Goal: Contribute content: Contribute content

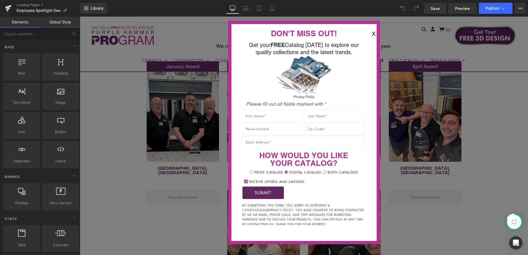
scroll to position [166, 0]
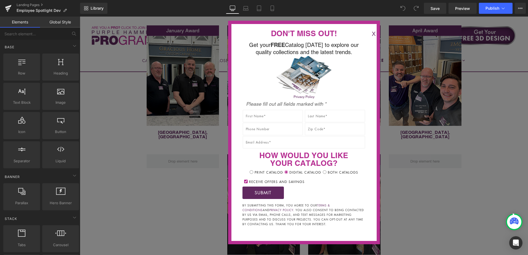
click at [368, 33] on button "X" at bounding box center [373, 34] width 11 height 9
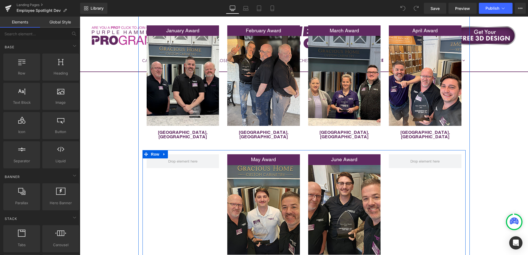
click at [171, 189] on div "May Award Text Block Image [GEOGRAPHIC_DATA], [GEOGRAPHIC_DATA] Text Block June…" at bounding box center [304, 211] width 323 height 122
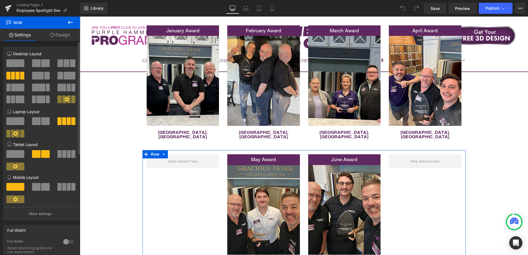
click at [64, 65] on span at bounding box center [67, 63] width 6 height 8
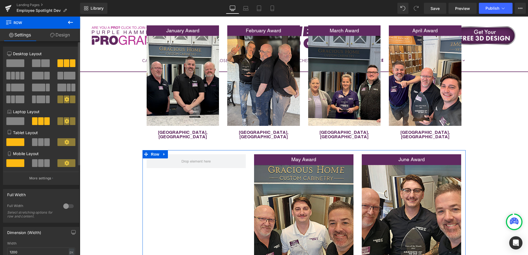
click at [17, 75] on span at bounding box center [17, 76] width 4 height 8
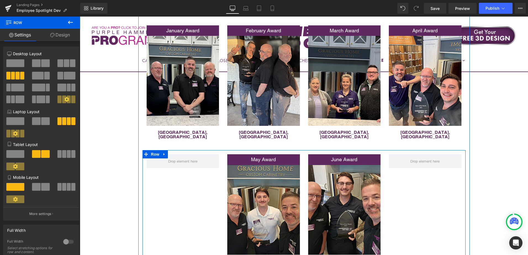
scroll to position [193, 0]
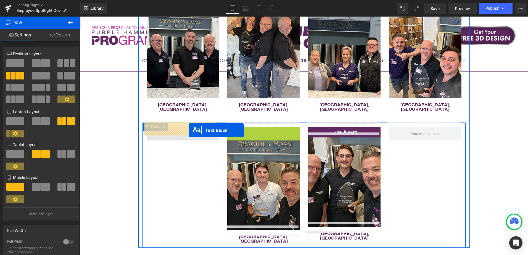
drag, startPoint x: 246, startPoint y: 128, endPoint x: 187, endPoint y: 130, distance: 59.7
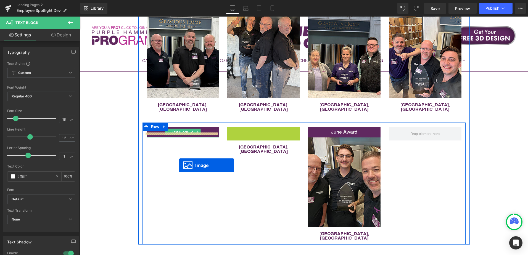
drag, startPoint x: 254, startPoint y: 166, endPoint x: 179, endPoint y: 165, distance: 74.6
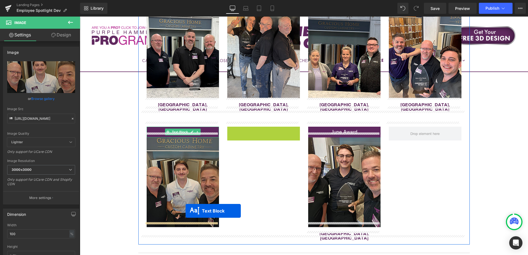
drag, startPoint x: 248, startPoint y: 127, endPoint x: 184, endPoint y: 212, distance: 106.5
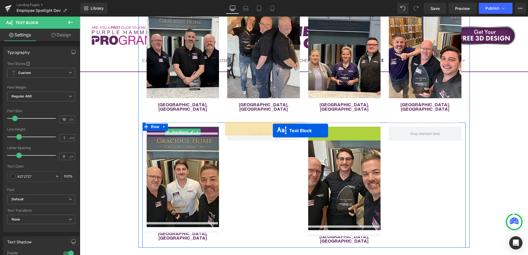
drag, startPoint x: 327, startPoint y: 128, endPoint x: 283, endPoint y: 138, distance: 45.5
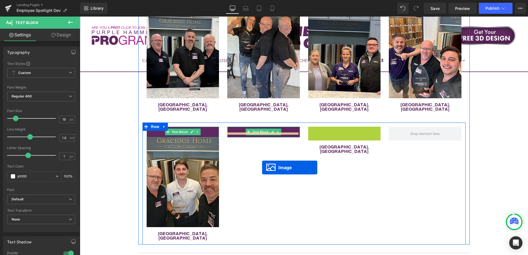
drag, startPoint x: 335, startPoint y: 168, endPoint x: 262, endPoint y: 168, distance: 72.9
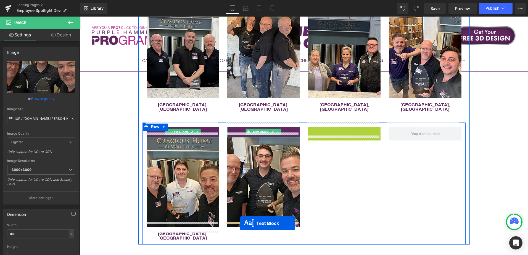
drag, startPoint x: 328, startPoint y: 126, endPoint x: 240, endPoint y: 224, distance: 131.2
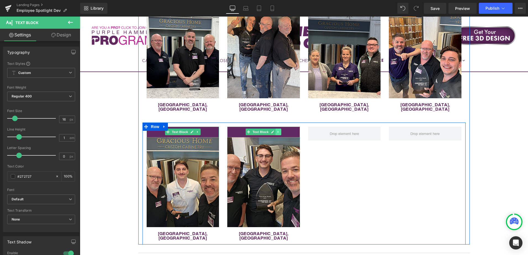
click at [277, 130] on icon at bounding box center [278, 131] width 3 height 3
click at [274, 131] on icon at bounding box center [275, 132] width 3 height 3
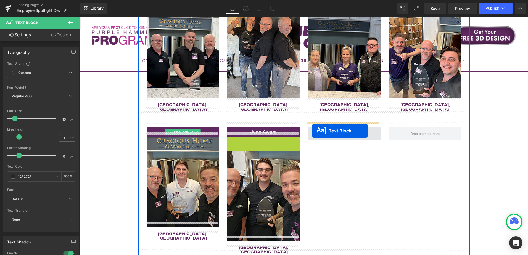
drag, startPoint x: 246, startPoint y: 138, endPoint x: 312, endPoint y: 131, distance: 66.4
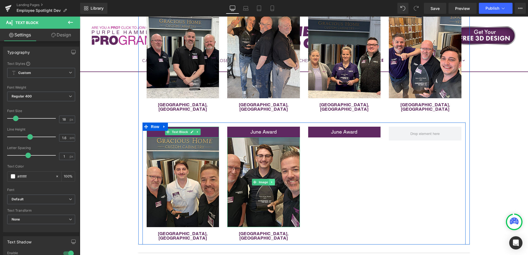
click at [271, 181] on icon at bounding box center [271, 182] width 1 height 2
click at [269, 179] on link at bounding box center [270, 182] width 6 height 7
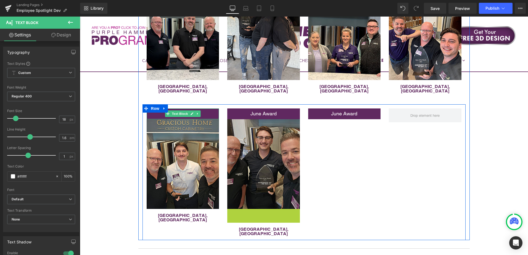
scroll to position [217, 0]
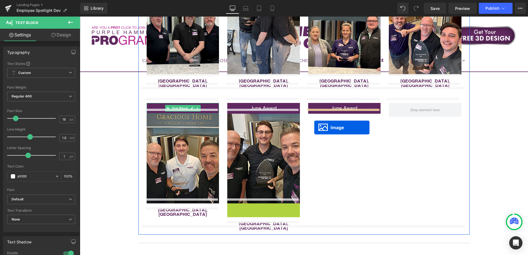
drag, startPoint x: 253, startPoint y: 250, endPoint x: 314, endPoint y: 128, distance: 136.7
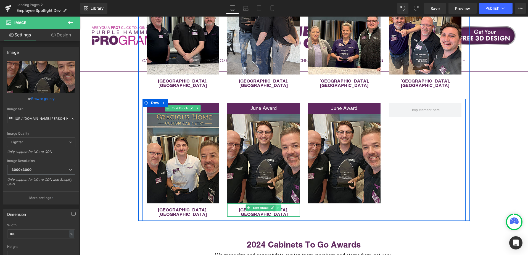
click at [277, 206] on icon at bounding box center [278, 207] width 3 height 3
click at [274, 206] on icon at bounding box center [275, 207] width 3 height 3
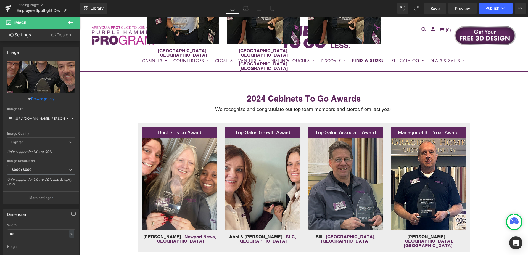
scroll to position [248, 0]
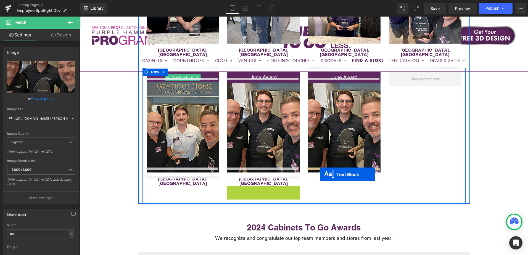
drag, startPoint x: 247, startPoint y: 183, endPoint x: 320, endPoint y: 175, distance: 73.6
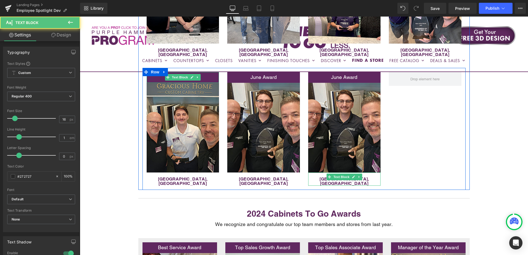
click at [368, 177] on p "[GEOGRAPHIC_DATA], [GEOGRAPHIC_DATA]" at bounding box center [344, 181] width 73 height 9
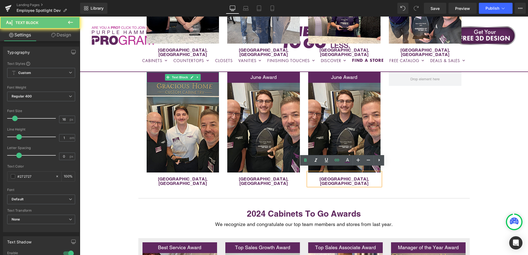
click at [367, 177] on p "[GEOGRAPHIC_DATA], [GEOGRAPHIC_DATA]" at bounding box center [344, 181] width 73 height 9
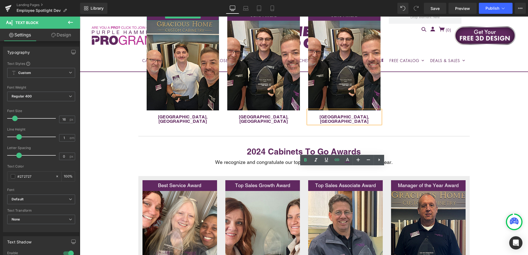
scroll to position [414, 0]
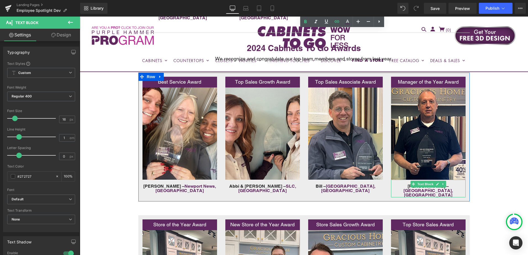
click at [449, 180] on div "[PERSON_NAME] – [GEOGRAPHIC_DATA], IN Text Block" at bounding box center [428, 189] width 75 height 18
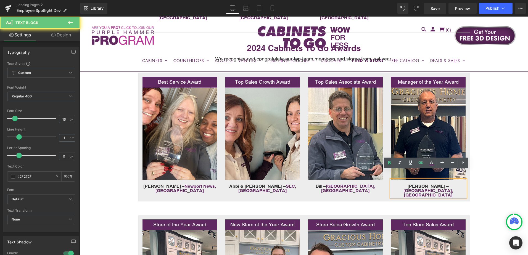
click at [452, 184] on p "[PERSON_NAME] – [GEOGRAPHIC_DATA], [GEOGRAPHIC_DATA]" at bounding box center [428, 190] width 75 height 13
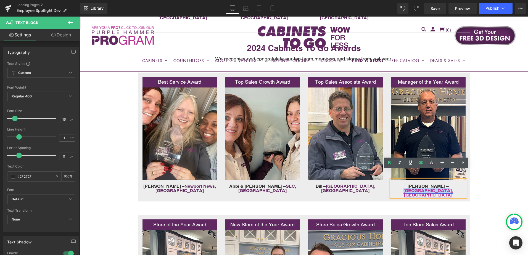
drag, startPoint x: 450, startPoint y: 178, endPoint x: 416, endPoint y: 178, distance: 34.0
click at [416, 184] on p "[PERSON_NAME] – [GEOGRAPHIC_DATA], [GEOGRAPHIC_DATA]" at bounding box center [428, 190] width 75 height 13
copy link "[GEOGRAPHIC_DATA], [GEOGRAPHIC_DATA]"
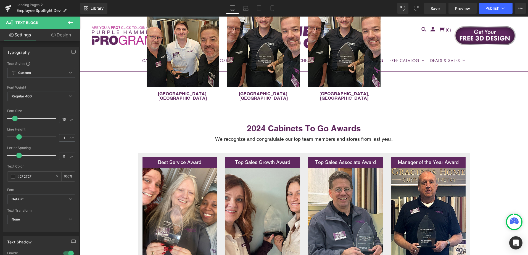
scroll to position [248, 0]
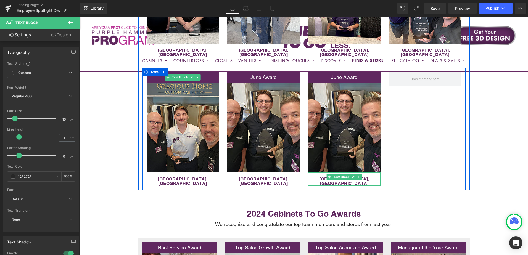
click at [365, 177] on p "[GEOGRAPHIC_DATA], [GEOGRAPHIC_DATA]" at bounding box center [344, 181] width 73 height 9
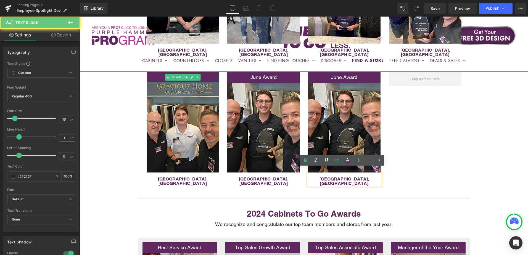
click at [366, 177] on p "[GEOGRAPHIC_DATA], [GEOGRAPHIC_DATA]" at bounding box center [344, 181] width 73 height 9
click at [365, 177] on p "[GEOGRAPHIC_DATA], [GEOGRAPHIC_DATA]" at bounding box center [344, 181] width 73 height 9
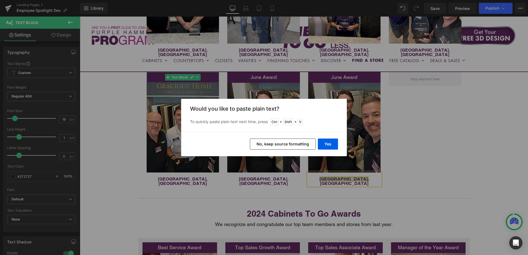
click at [278, 145] on button "No, keep source formatting" at bounding box center [283, 144] width 66 height 11
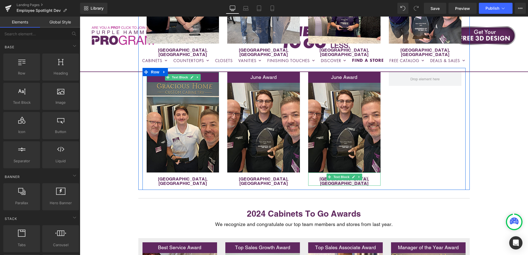
click at [367, 173] on div "[GEOGRAPHIC_DATA], [GEOGRAPHIC_DATA]" at bounding box center [344, 179] width 73 height 13
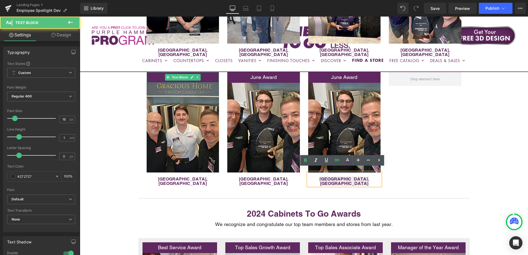
click at [366, 177] on p "[GEOGRAPHIC_DATA], [GEOGRAPHIC_DATA]" at bounding box center [344, 181] width 73 height 9
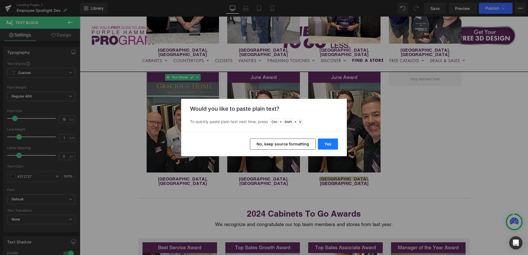
click at [332, 147] on button "Yes" at bounding box center [328, 144] width 20 height 11
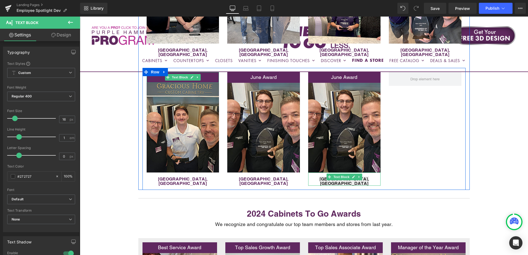
click at [365, 177] on p "[GEOGRAPHIC_DATA], [GEOGRAPHIC_DATA]" at bounding box center [344, 181] width 73 height 9
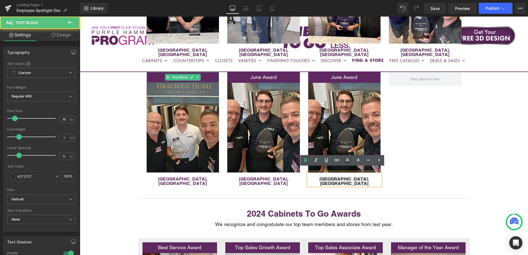
click at [352, 176] on b "[GEOGRAPHIC_DATA], [GEOGRAPHIC_DATA]" at bounding box center [344, 181] width 49 height 10
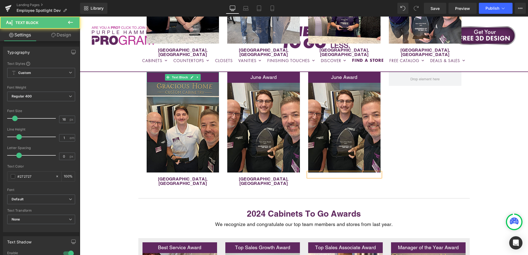
click at [352, 174] on div at bounding box center [344, 175] width 73 height 4
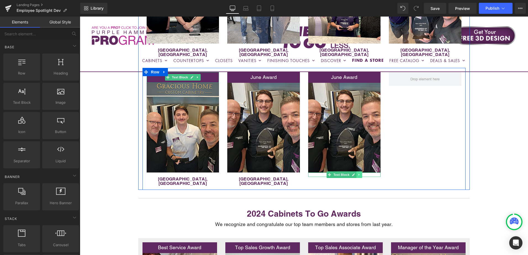
click at [358, 174] on icon at bounding box center [358, 175] width 1 height 2
click at [360, 173] on icon at bounding box center [361, 174] width 3 height 3
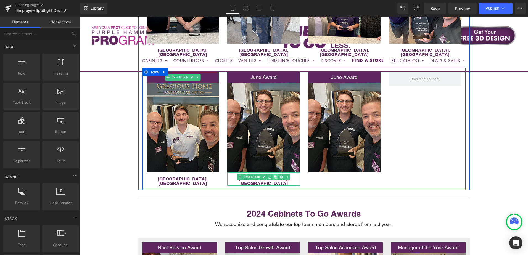
click at [274, 175] on icon at bounding box center [275, 176] width 3 height 3
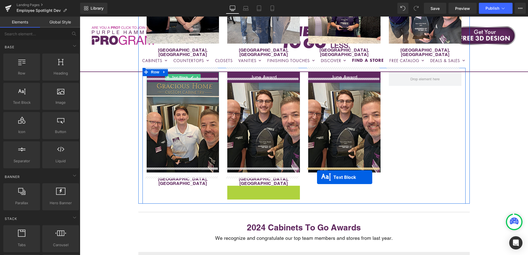
drag, startPoint x: 248, startPoint y: 181, endPoint x: 317, endPoint y: 177, distance: 69.4
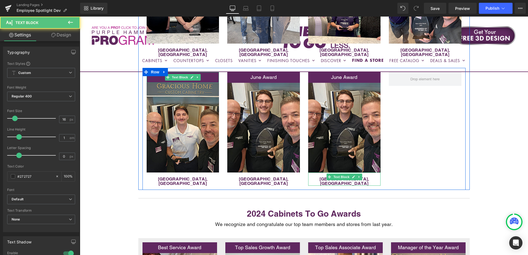
click at [365, 177] on p "[GEOGRAPHIC_DATA], [GEOGRAPHIC_DATA]" at bounding box center [344, 181] width 73 height 9
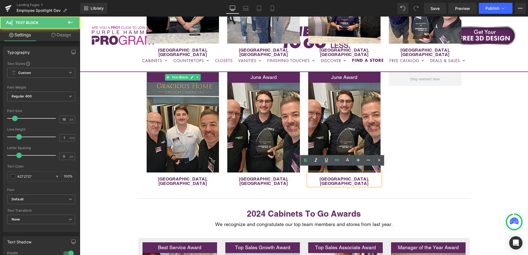
click at [365, 177] on p "[GEOGRAPHIC_DATA], [GEOGRAPHIC_DATA]" at bounding box center [344, 181] width 73 height 9
drag, startPoint x: 359, startPoint y: 175, endPoint x: 315, endPoint y: 178, distance: 44.0
click at [315, 178] on div "[GEOGRAPHIC_DATA], [GEOGRAPHIC_DATA]" at bounding box center [344, 179] width 73 height 13
drag, startPoint x: 372, startPoint y: 176, endPoint x: 315, endPoint y: 176, distance: 57.2
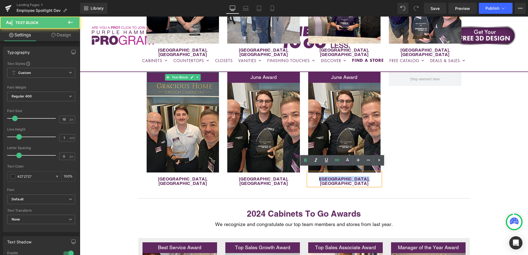
click at [315, 177] on p "I [GEOGRAPHIC_DATA], [GEOGRAPHIC_DATA]" at bounding box center [344, 181] width 73 height 9
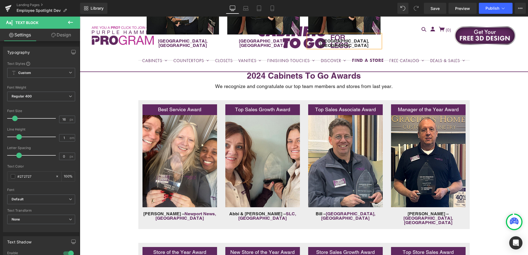
scroll to position [358, 0]
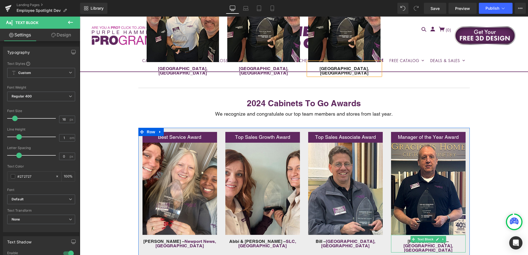
click at [449, 239] on p "[PERSON_NAME] – [GEOGRAPHIC_DATA], [GEOGRAPHIC_DATA]" at bounding box center [428, 245] width 75 height 13
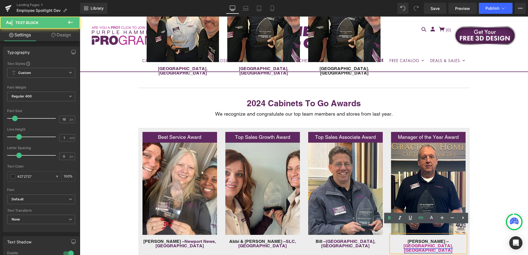
click at [439, 243] on link "[GEOGRAPHIC_DATA], [GEOGRAPHIC_DATA]" at bounding box center [427, 248] width 49 height 10
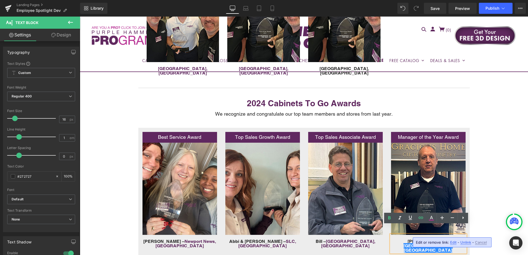
click at [452, 244] on span "Edit" at bounding box center [453, 242] width 6 height 5
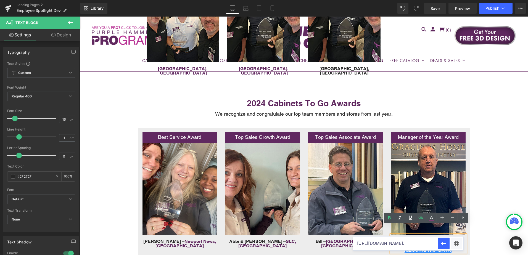
click at [421, 244] on input "[URL][DOMAIN_NAME]." at bounding box center [395, 244] width 85 height 14
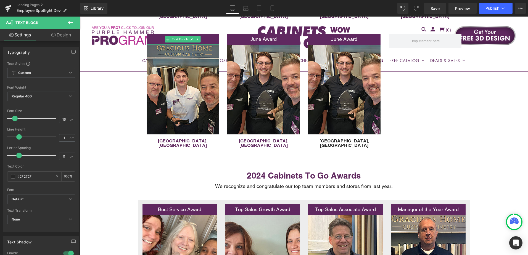
scroll to position [248, 0]
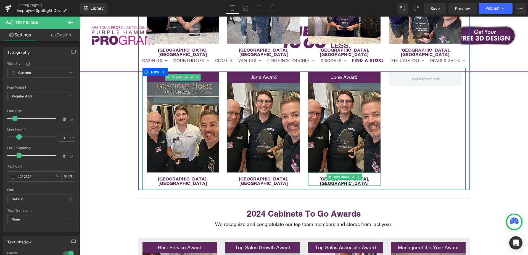
click at [368, 177] on p "[GEOGRAPHIC_DATA], [GEOGRAPHIC_DATA]" at bounding box center [344, 181] width 73 height 9
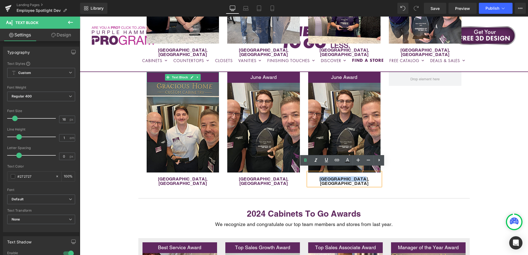
drag, startPoint x: 365, startPoint y: 174, endPoint x: 319, endPoint y: 175, distance: 46.7
click at [319, 177] on p "[GEOGRAPHIC_DATA], [GEOGRAPHIC_DATA]" at bounding box center [344, 181] width 73 height 9
click at [336, 161] on icon at bounding box center [337, 160] width 5 height 2
click at [340, 184] on input "text" at bounding box center [310, 186] width 85 height 14
paste input "[URL][DOMAIN_NAME]."
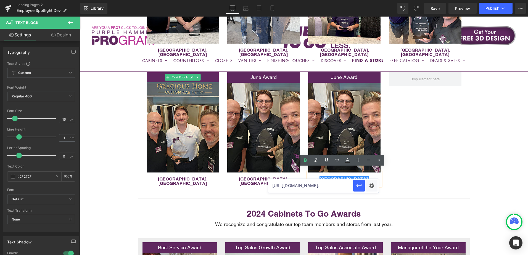
scroll to position [0, 148]
type input "[URL][DOMAIN_NAME]."
click at [360, 186] on icon "button" at bounding box center [359, 186] width 7 height 7
click at [255, 124] on link "Image" at bounding box center [260, 127] width 17 height 7
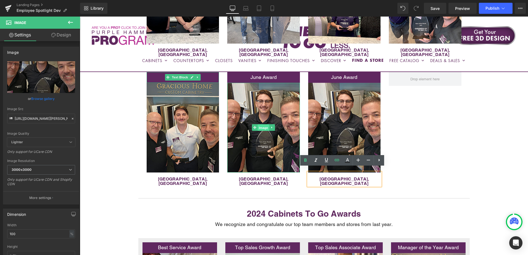
click at [259, 125] on span "Image" at bounding box center [264, 128] width 12 height 7
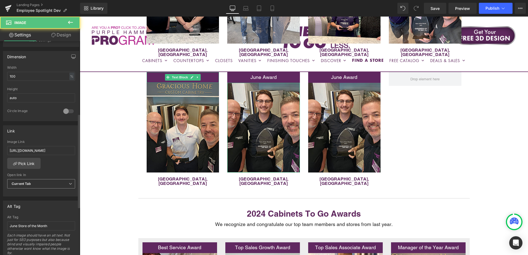
scroll to position [166, 0]
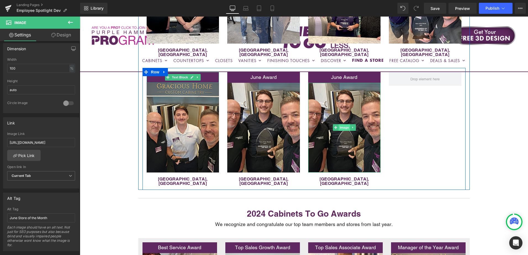
click at [341, 124] on span "Image" at bounding box center [345, 127] width 12 height 7
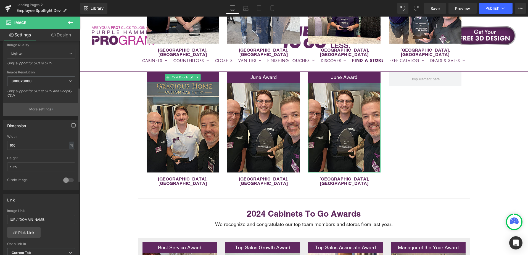
scroll to position [110, 0]
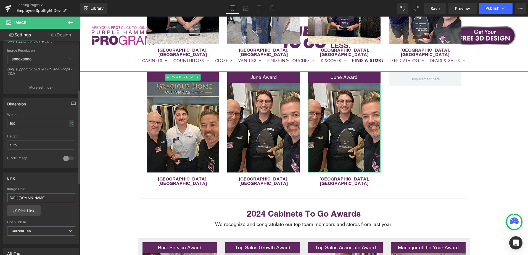
click at [41, 199] on input "[URL][DOMAIN_NAME]" at bounding box center [41, 197] width 68 height 9
paste input "indianapolis-in?_gl=1*1szqq9z*_gcl_au*NzQ1MDg3MzgwLjE3NTQ0MDQxNzE."
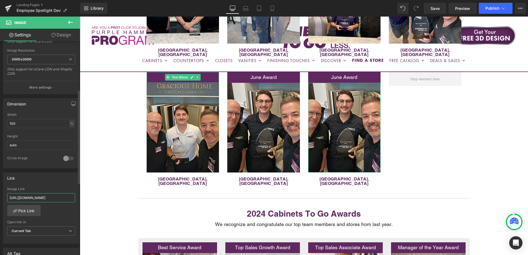
type input "[URL][DOMAIN_NAME]."
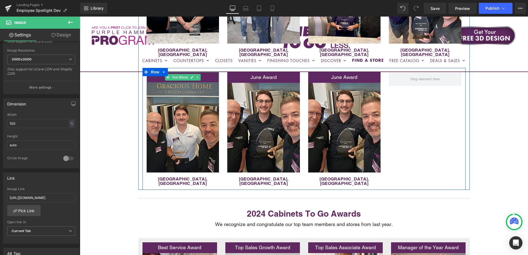
click at [371, 173] on div "[GEOGRAPHIC_DATA], [GEOGRAPHIC_DATA]" at bounding box center [344, 179] width 73 height 13
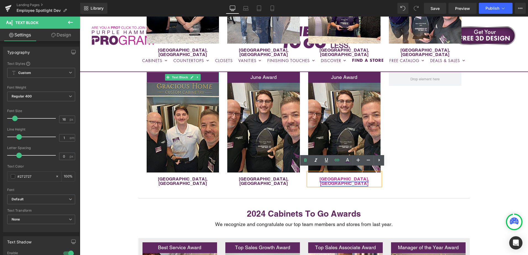
click at [344, 176] on link "[GEOGRAPHIC_DATA], [GEOGRAPHIC_DATA]" at bounding box center [344, 181] width 49 height 10
click at [362, 186] on span "Edit" at bounding box center [363, 185] width 6 height 5
click at [340, 184] on input "[URL][DOMAIN_NAME]." at bounding box center [310, 186] width 85 height 14
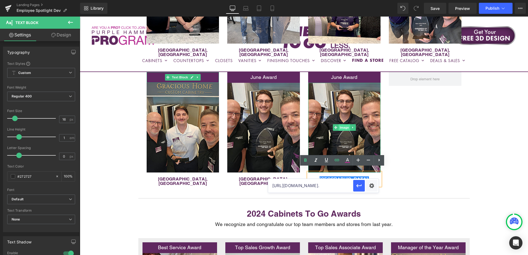
click at [342, 124] on span "Image" at bounding box center [345, 127] width 12 height 7
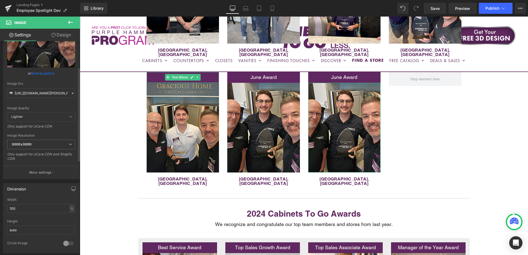
scroll to position [110, 0]
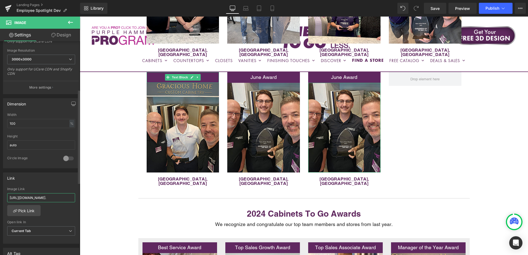
click at [36, 196] on input "[URL][DOMAIN_NAME]." at bounding box center [41, 197] width 68 height 9
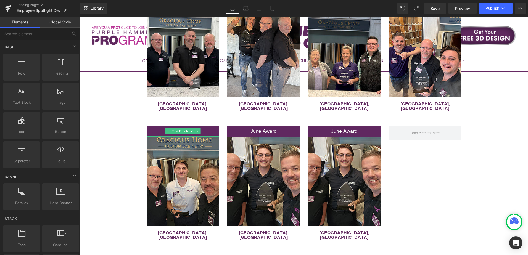
scroll to position [193, 0]
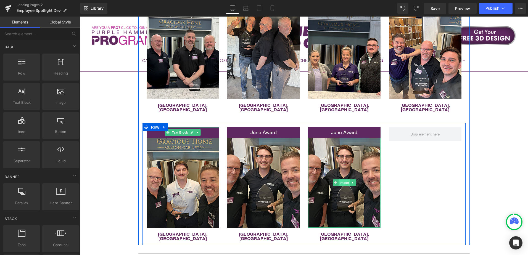
click at [342, 180] on span "Image" at bounding box center [345, 183] width 12 height 7
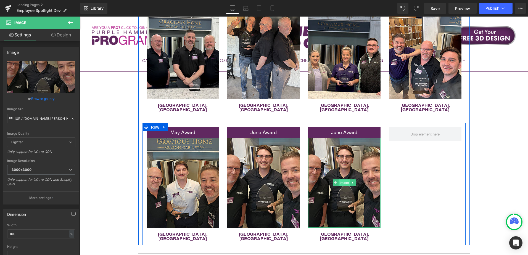
click at [343, 180] on span "Image" at bounding box center [345, 183] width 12 height 7
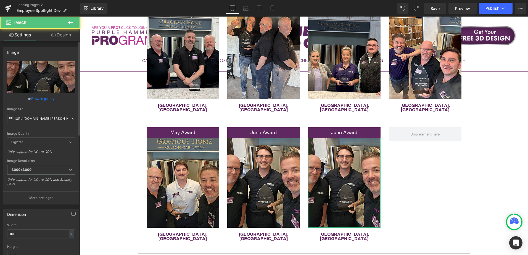
click at [45, 113] on div "Image Src [URL][DOMAIN_NAME][PERSON_NAME]" at bounding box center [41, 115] width 68 height 16
click at [45, 118] on input "[URL][DOMAIN_NAME][PERSON_NAME]" at bounding box center [41, 119] width 68 height 10
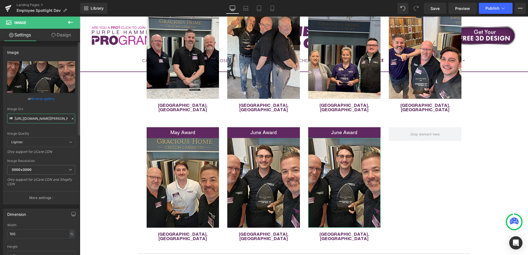
paste input "indy-july-EDITED.jpg?v=1755094527"
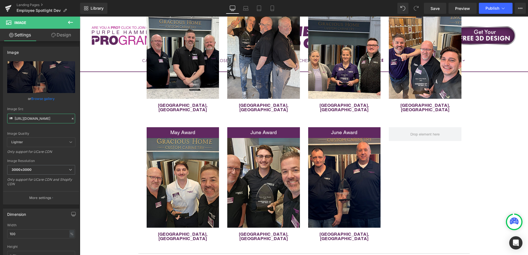
scroll to position [220, 0]
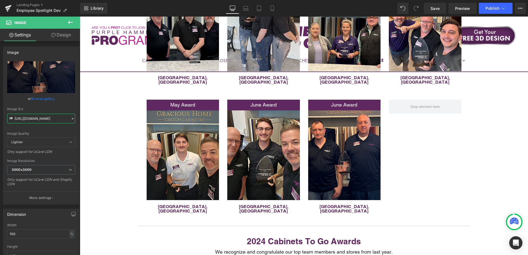
type input "[URL][DOMAIN_NAME]"
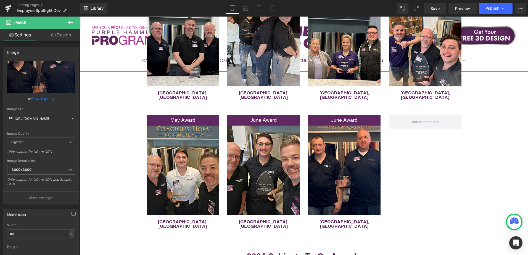
scroll to position [193, 0]
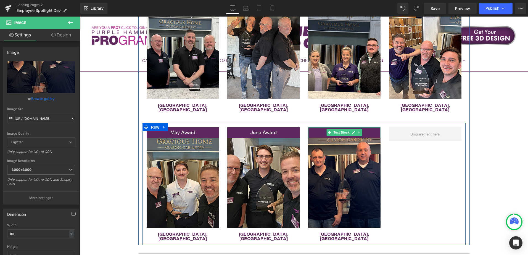
click at [322, 129] on p "June Award" at bounding box center [344, 133] width 73 height 8
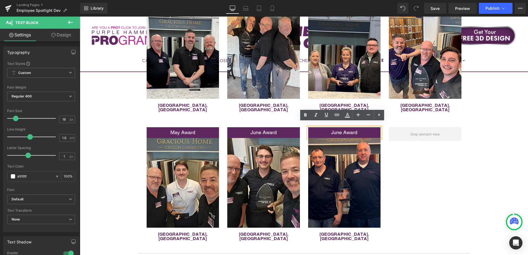
click at [337, 130] on span "June Award" at bounding box center [344, 133] width 26 height 6
click at [339, 130] on span "June Award" at bounding box center [344, 133] width 26 height 6
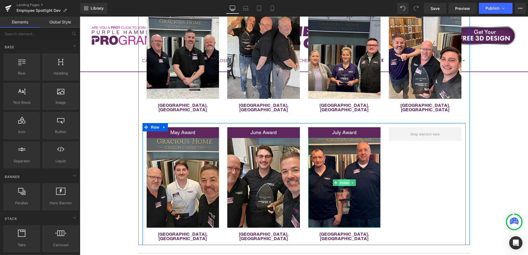
click at [341, 180] on span "Image" at bounding box center [345, 183] width 12 height 7
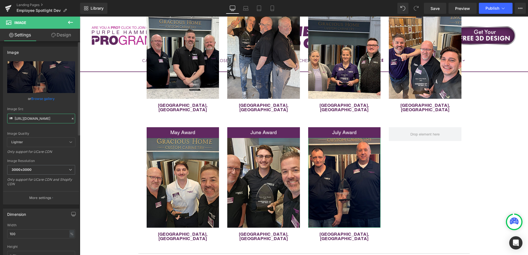
click at [36, 120] on input "[URL][DOMAIN_NAME]" at bounding box center [41, 119] width 68 height 10
paste input "2.jpg?v=175509514"
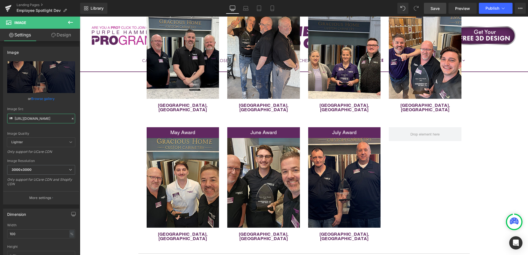
type input "[URL][DOMAIN_NAME]"
click at [441, 12] on link "Save" at bounding box center [435, 8] width 22 height 11
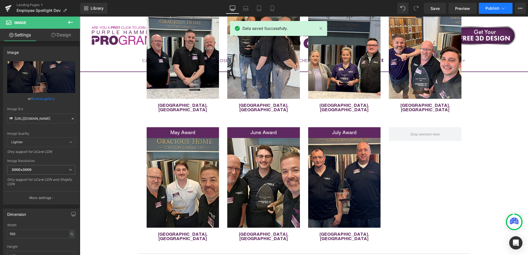
click at [493, 9] on span "Publish" at bounding box center [493, 8] width 14 height 4
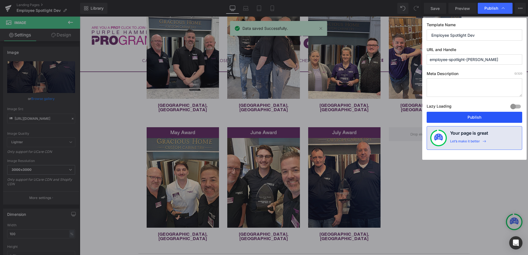
drag, startPoint x: 483, startPoint y: 121, endPoint x: 425, endPoint y: 134, distance: 59.2
click at [483, 121] on button "Publish" at bounding box center [475, 117] width 96 height 11
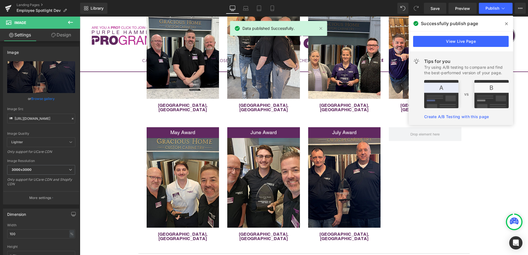
click at [507, 23] on icon at bounding box center [506, 23] width 3 height 3
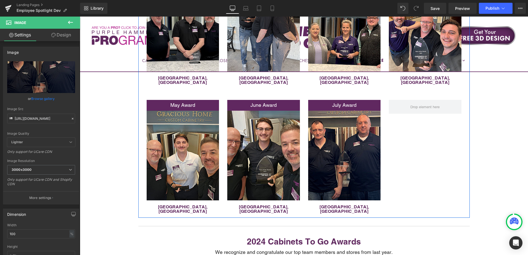
scroll to position [220, 0]
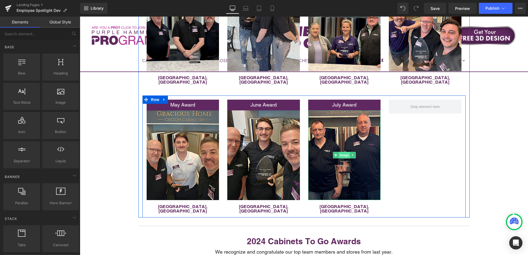
click at [343, 152] on span "Image" at bounding box center [345, 155] width 12 height 7
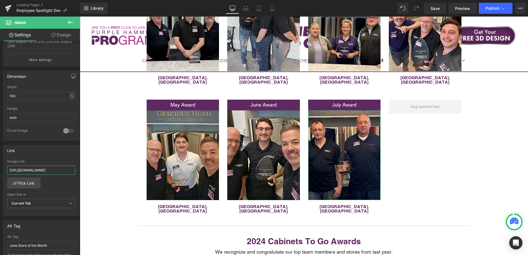
scroll to position [0, 113]
drag, startPoint x: 133, startPoint y: 187, endPoint x: 83, endPoint y: 171, distance: 52.8
click at [40, 172] on input "[URL][DOMAIN_NAME]." at bounding box center [41, 170] width 68 height 9
drag, startPoint x: 18, startPoint y: 171, endPoint x: 9, endPoint y: 171, distance: 9.1
click at [9, 171] on input "[URL][DOMAIN_NAME]." at bounding box center [41, 170] width 68 height 9
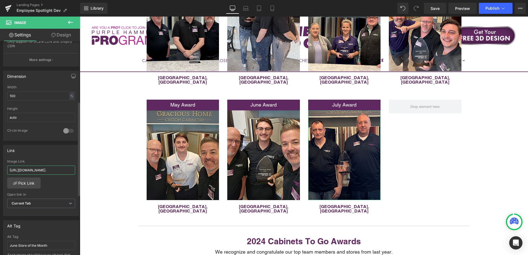
scroll to position [0, 25]
click at [48, 174] on input "[URL][DOMAIN_NAME]." at bounding box center [41, 170] width 68 height 9
drag, startPoint x: 139, startPoint y: 187, endPoint x: 110, endPoint y: 173, distance: 32.1
type input "[URL][DOMAIN_NAME]"
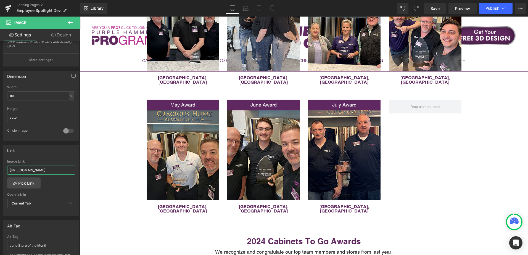
scroll to position [0, 14]
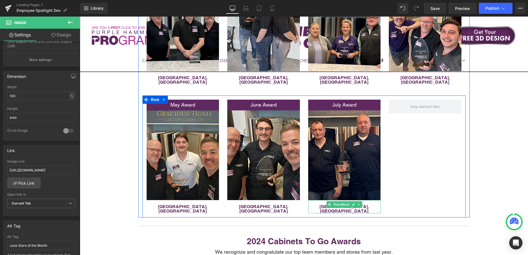
click at [363, 205] on p "[GEOGRAPHIC_DATA], [GEOGRAPHIC_DATA]" at bounding box center [344, 209] width 73 height 9
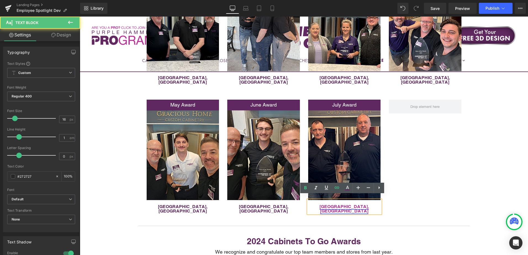
click at [342, 204] on link "[GEOGRAPHIC_DATA], [GEOGRAPHIC_DATA]" at bounding box center [344, 209] width 49 height 10
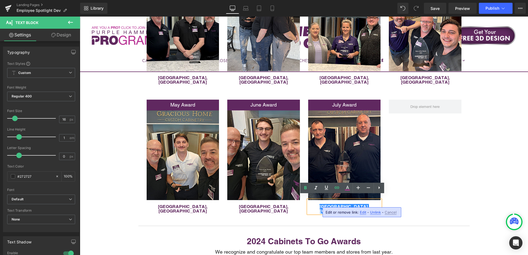
click at [362, 213] on span "Edit" at bounding box center [363, 212] width 6 height 5
drag, startPoint x: 333, startPoint y: 213, endPoint x: 347, endPoint y: 213, distance: 13.3
click at [347, 213] on input "[URL][DOMAIN_NAME]." at bounding box center [310, 214] width 85 height 14
click at [330, 213] on input "[URL][DOMAIN_NAME]." at bounding box center [310, 214] width 85 height 14
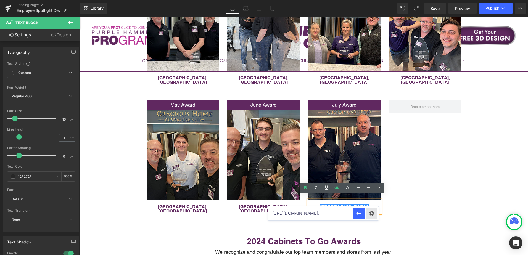
scroll to position [0, 149]
drag, startPoint x: 413, startPoint y: 231, endPoint x: 401, endPoint y: 212, distance: 21.8
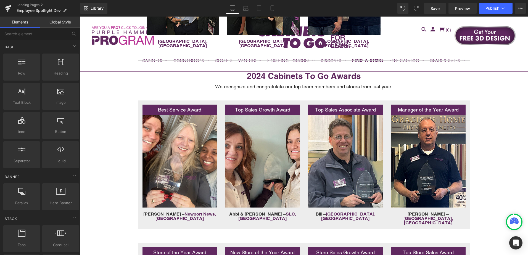
scroll to position [386, 0]
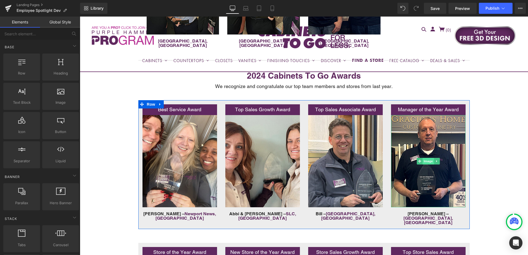
click at [426, 158] on span "Image" at bounding box center [429, 161] width 12 height 7
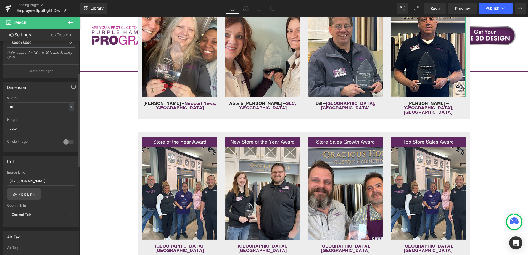
scroll to position [138, 0]
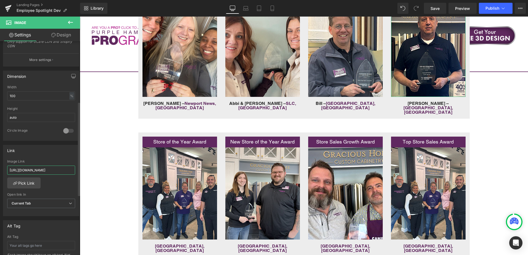
click at [52, 170] on input "[URL][DOMAIN_NAME]" at bounding box center [41, 170] width 68 height 9
drag, startPoint x: 55, startPoint y: 170, endPoint x: 67, endPoint y: 169, distance: 11.6
click at [67, 169] on input "[URL][DOMAIN_NAME]" at bounding box center [41, 170] width 68 height 9
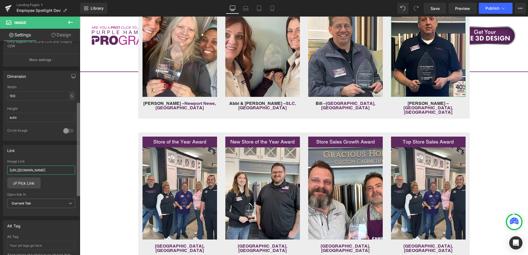
drag, startPoint x: 62, startPoint y: 171, endPoint x: 78, endPoint y: 169, distance: 16.4
click at [78, 169] on div "Image [URL][DOMAIN_NAME] Replace Image Upload image or Browse gallery Image Src…" at bounding box center [40, 149] width 80 height 217
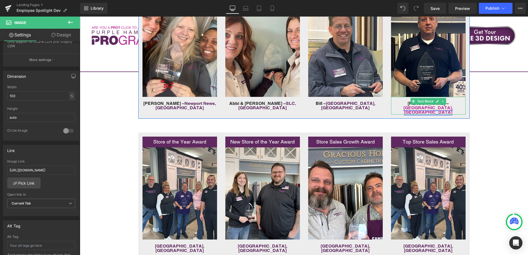
click at [454, 97] on div "[PERSON_NAME] – [GEOGRAPHIC_DATA], [GEOGRAPHIC_DATA]" at bounding box center [428, 106] width 75 height 18
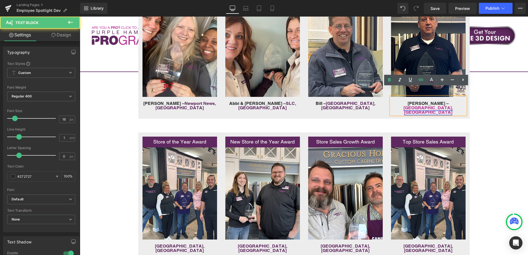
click at [435, 105] on link "[GEOGRAPHIC_DATA], [GEOGRAPHIC_DATA]" at bounding box center [427, 110] width 49 height 10
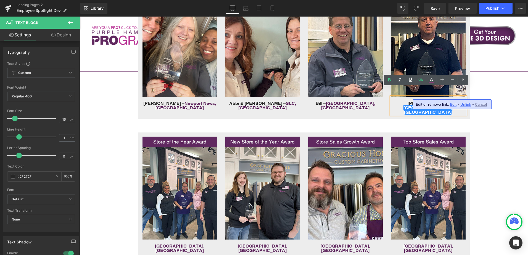
click at [453, 105] on span "Edit" at bounding box center [453, 104] width 6 height 5
drag, startPoint x: 424, startPoint y: 107, endPoint x: 434, endPoint y: 107, distance: 9.1
click at [434, 107] on input "[URL][DOMAIN_NAME]." at bounding box center [395, 106] width 85 height 14
click at [391, 108] on input "[URL][DOMAIN_NAME]." at bounding box center [395, 106] width 85 height 14
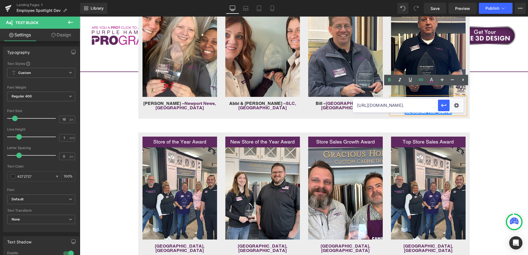
drag, startPoint x: 456, startPoint y: 122, endPoint x: 488, endPoint y: 106, distance: 35.5
type input "[URL][DOMAIN_NAME]"
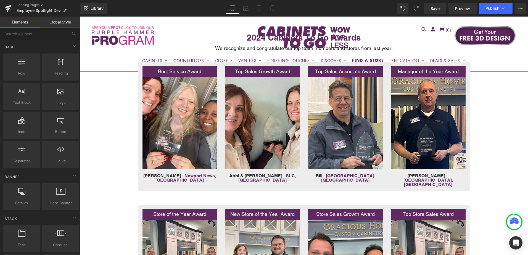
scroll to position [358, 0]
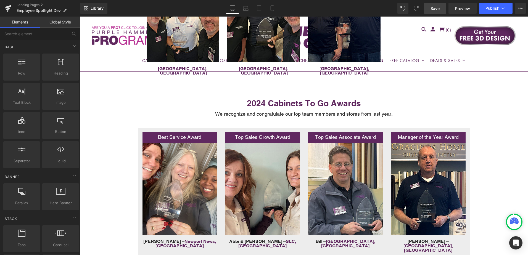
click at [443, 10] on link "Save" at bounding box center [435, 8] width 22 height 11
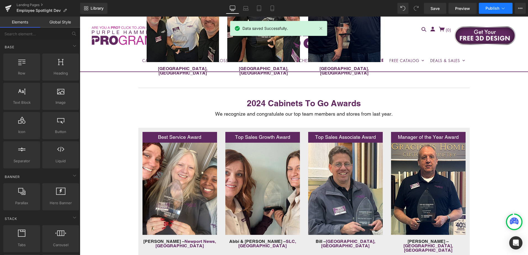
click at [492, 7] on span "Publish" at bounding box center [493, 8] width 14 height 4
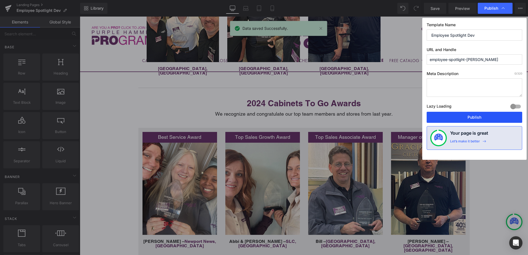
click at [495, 118] on button "Publish" at bounding box center [475, 117] width 96 height 11
